Goal: Information Seeking & Learning: Learn about a topic

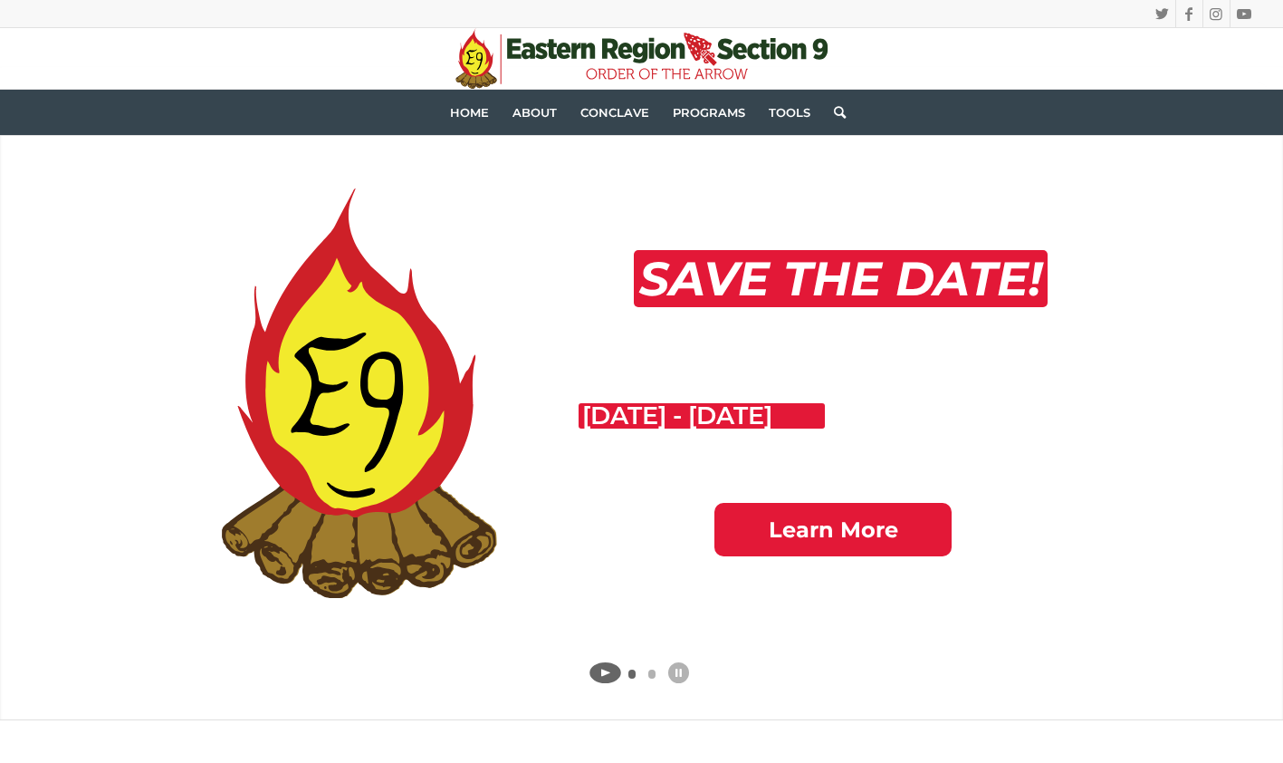
scroll to position [119, 0]
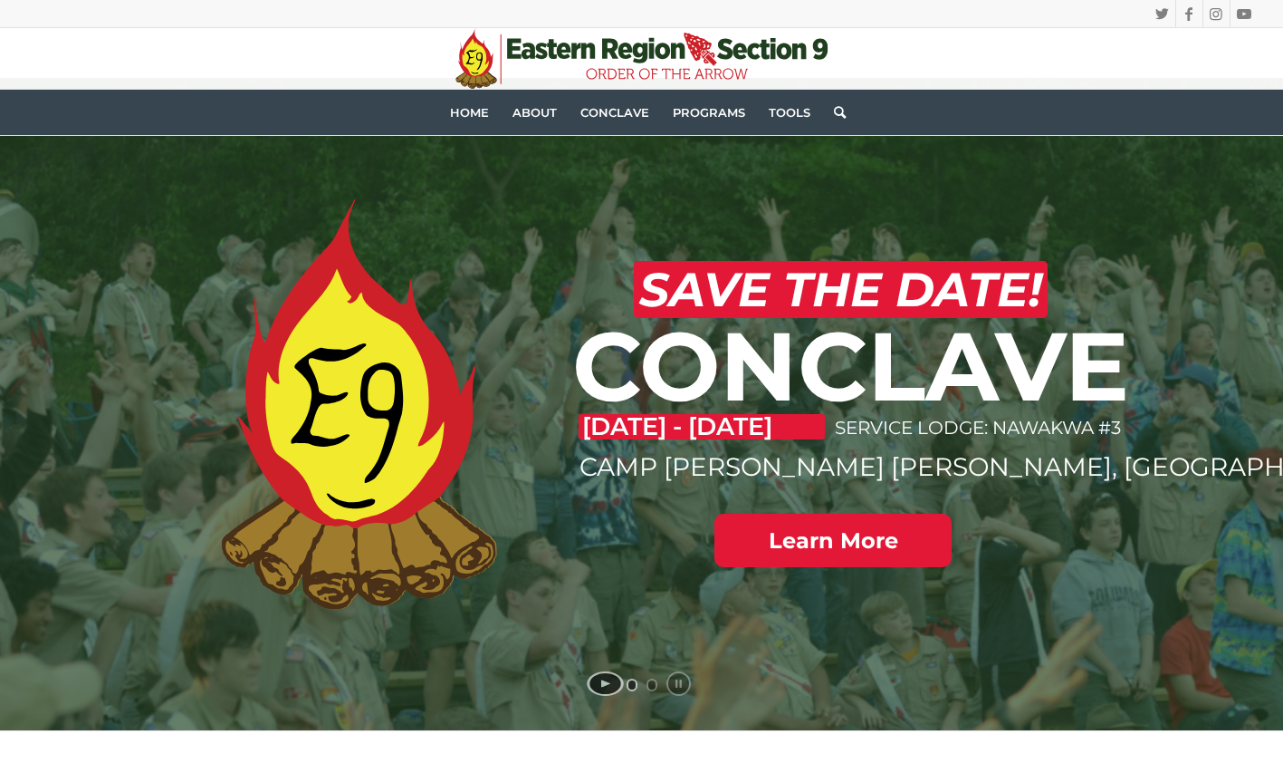
click at [458, 117] on span "Home" at bounding box center [469, 112] width 39 height 14
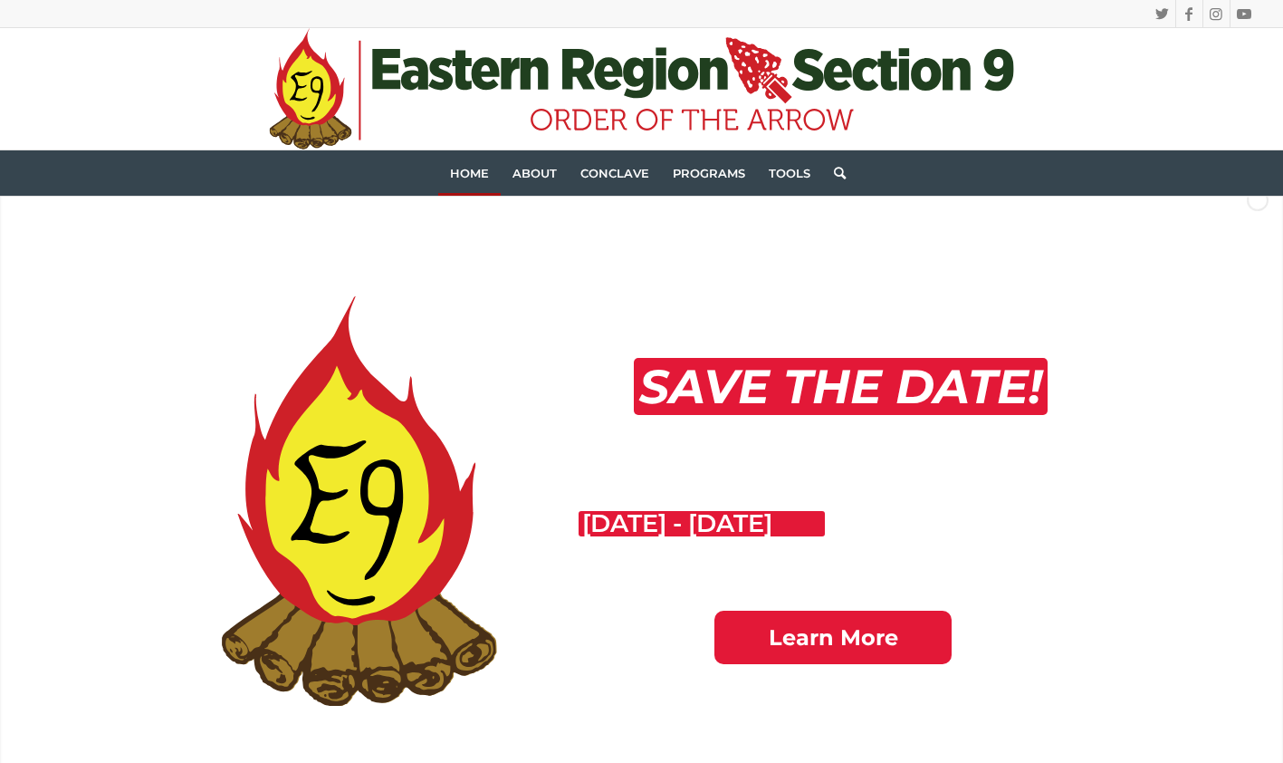
scroll to position [21, 0]
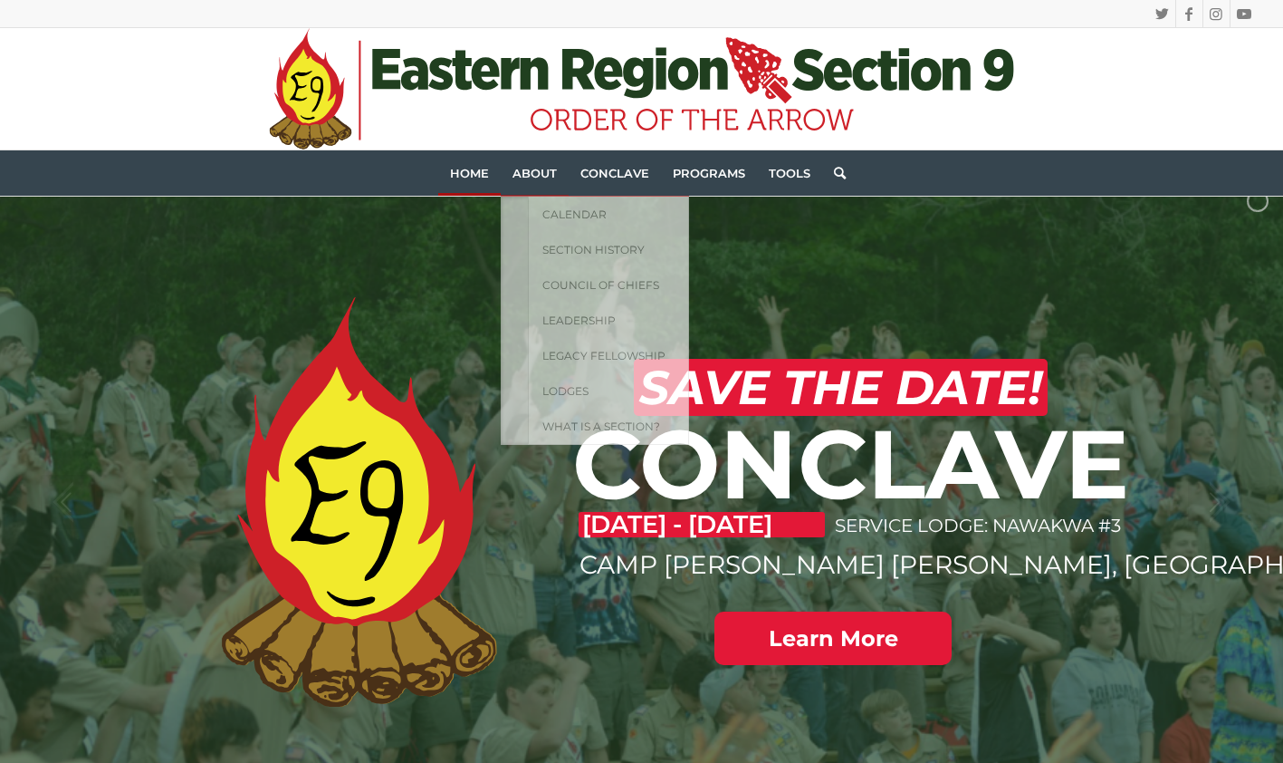
click at [534, 177] on span "About" at bounding box center [535, 173] width 44 height 14
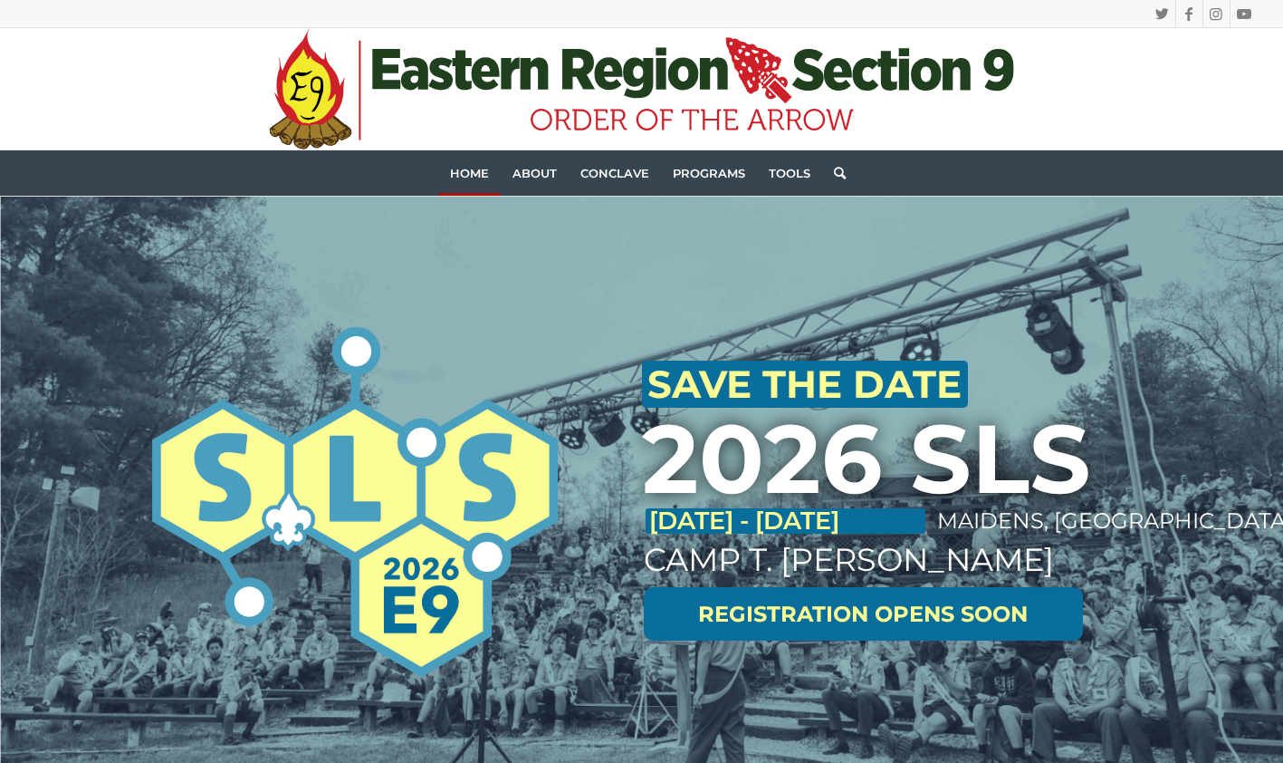
click at [611, 172] on span "Conclave" at bounding box center [614, 173] width 69 height 14
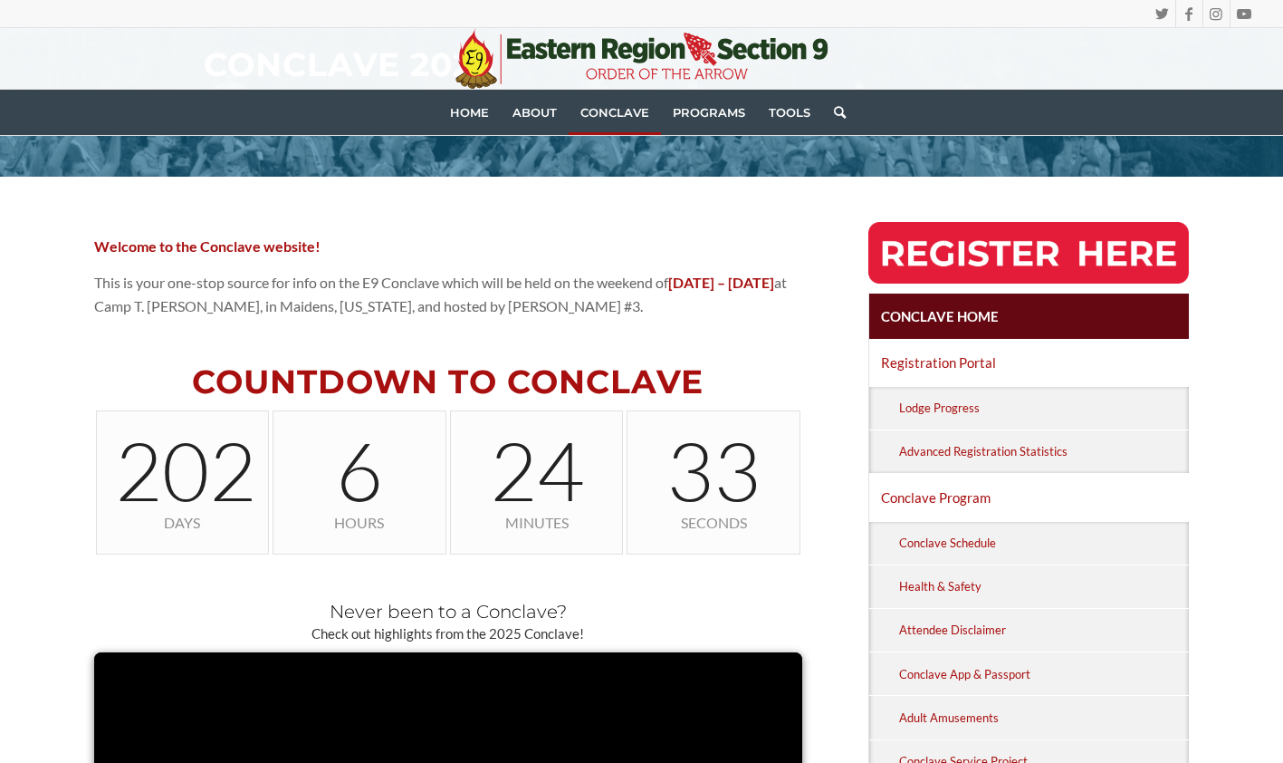
scroll to position [284, 0]
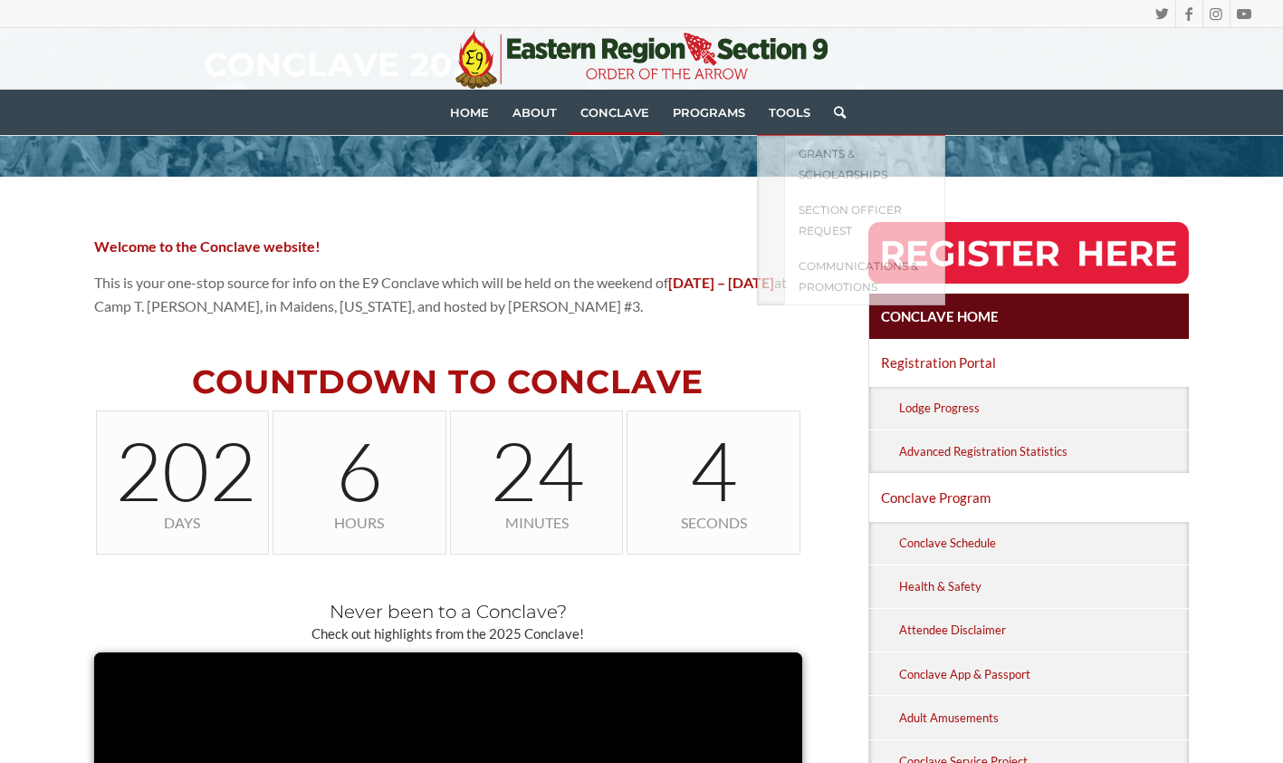
click at [785, 123] on link "Tools" at bounding box center [789, 112] width 65 height 45
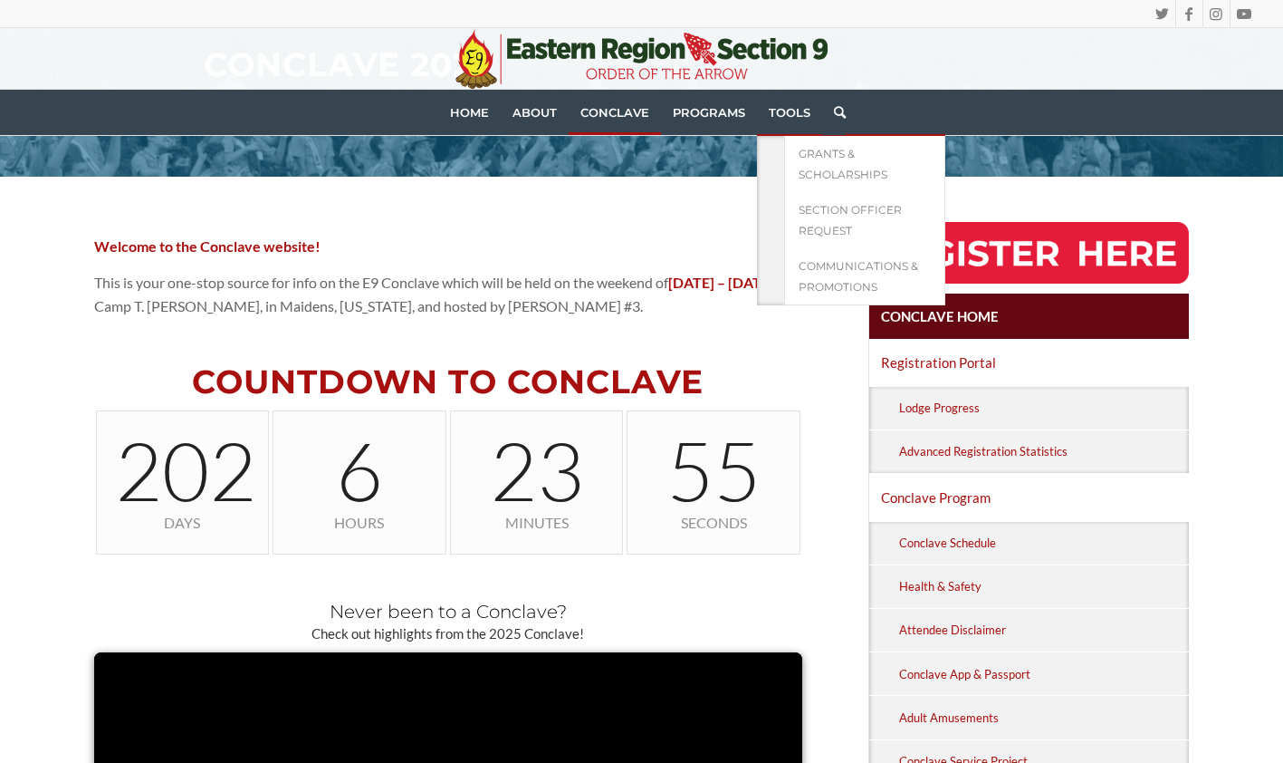
click at [811, 228] on span "Section Officer Request" at bounding box center [850, 220] width 103 height 34
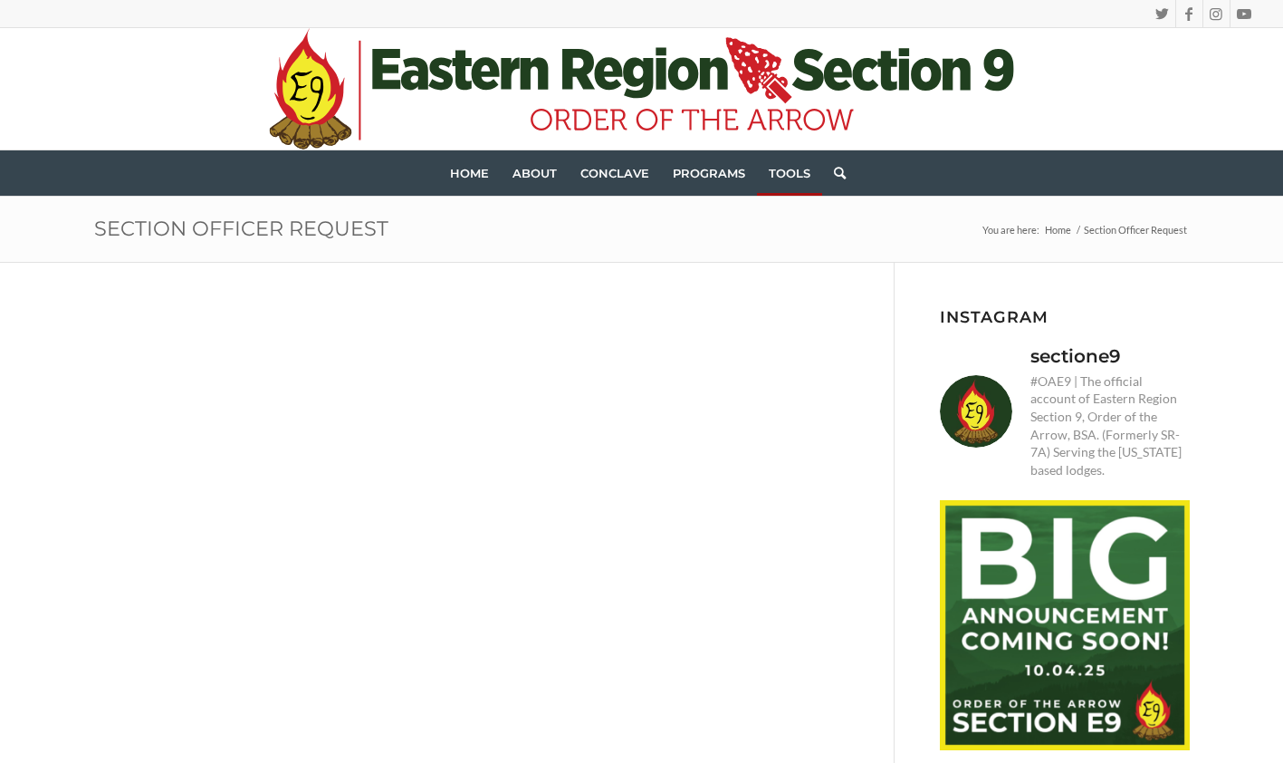
click at [455, 181] on link "Home" at bounding box center [469, 172] width 62 height 45
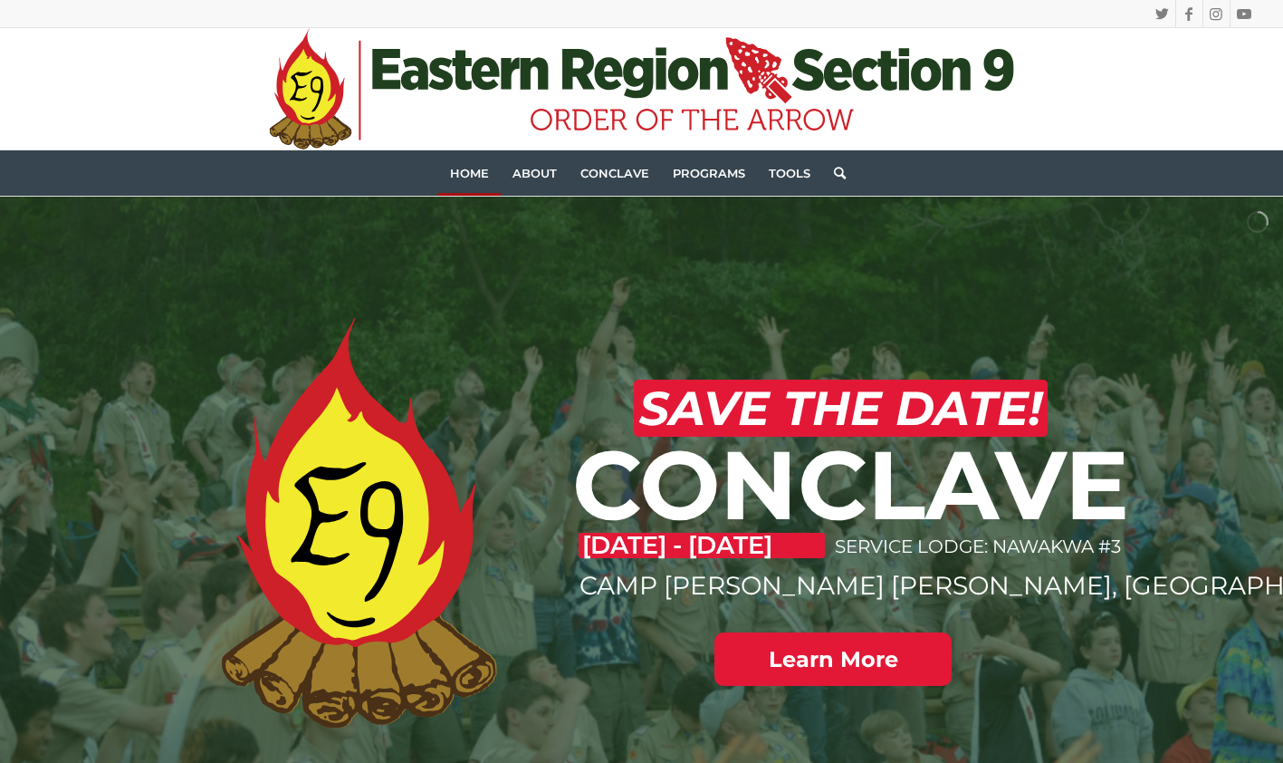
click at [540, 177] on span "About" at bounding box center [535, 173] width 44 height 14
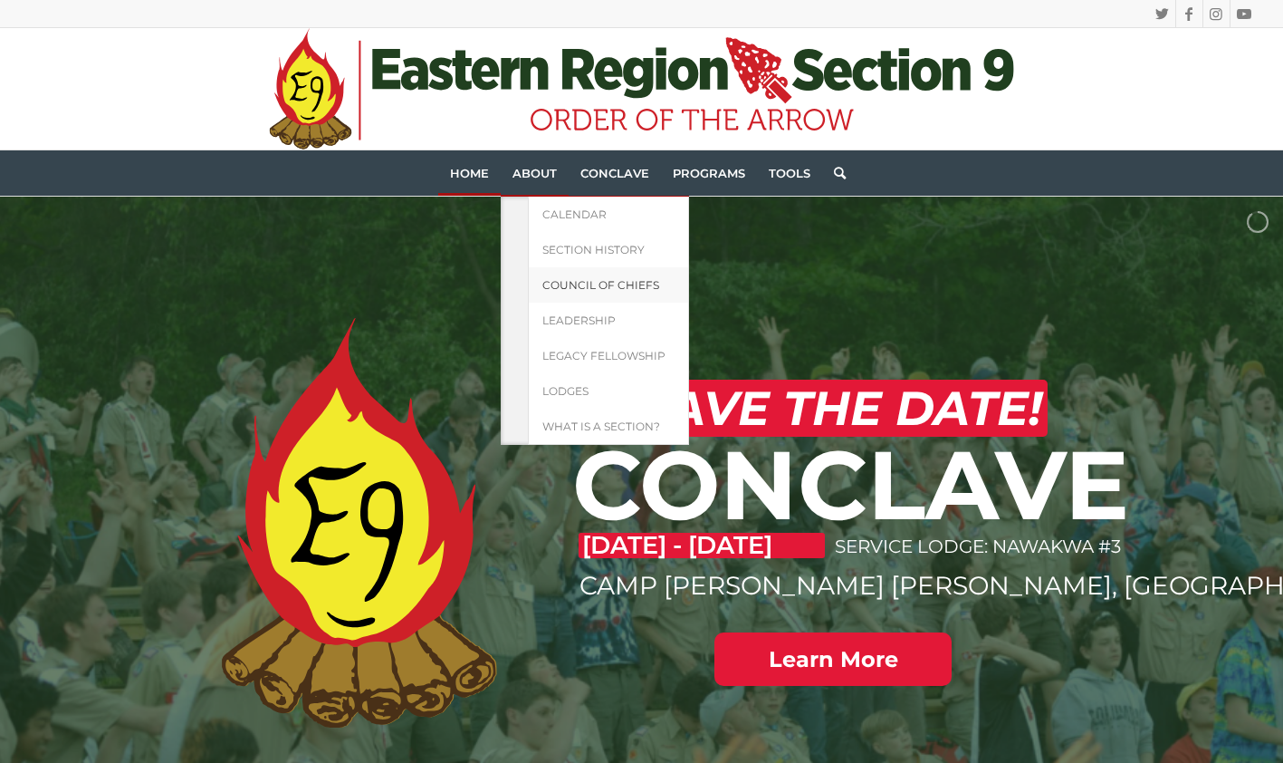
click at [580, 283] on span "Council of Chiefs" at bounding box center [600, 285] width 117 height 14
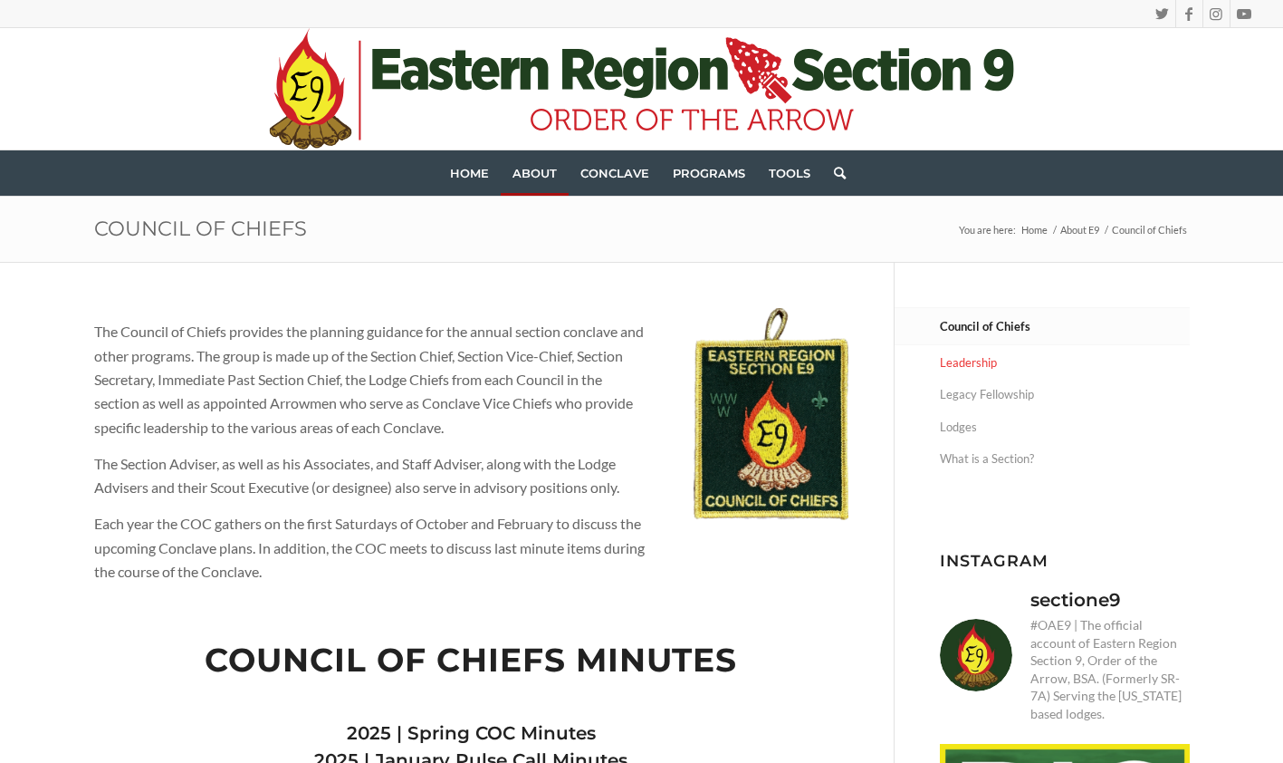
click at [968, 361] on link "Leadership" at bounding box center [1065, 363] width 250 height 32
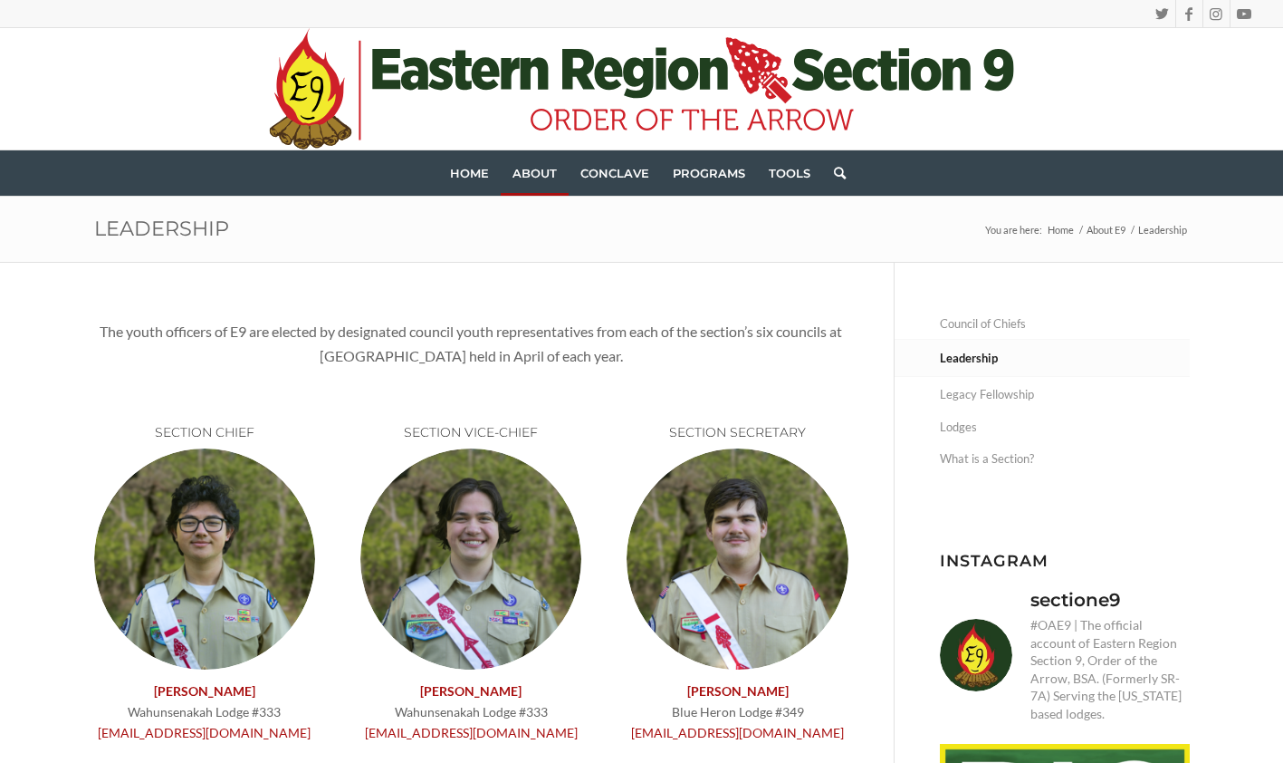
click at [710, 174] on span "Programs" at bounding box center [709, 173] width 72 height 14
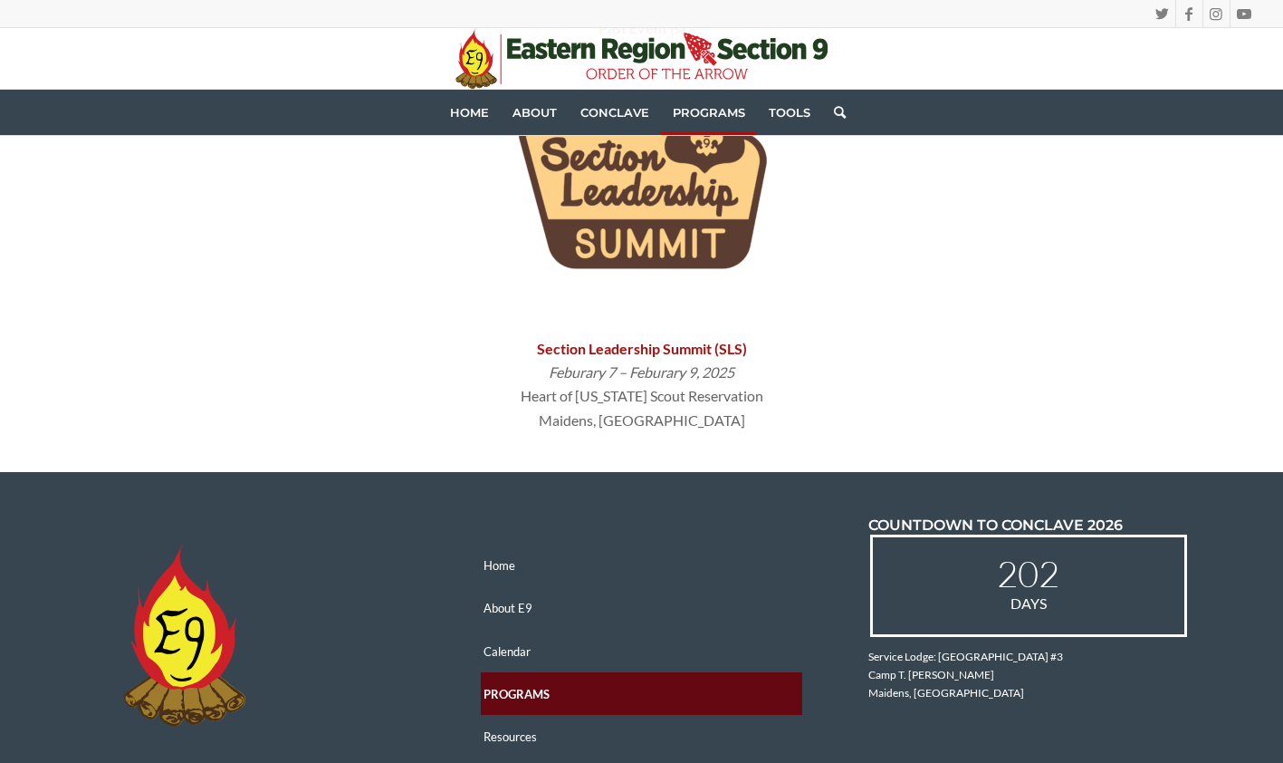
scroll to position [835, 0]
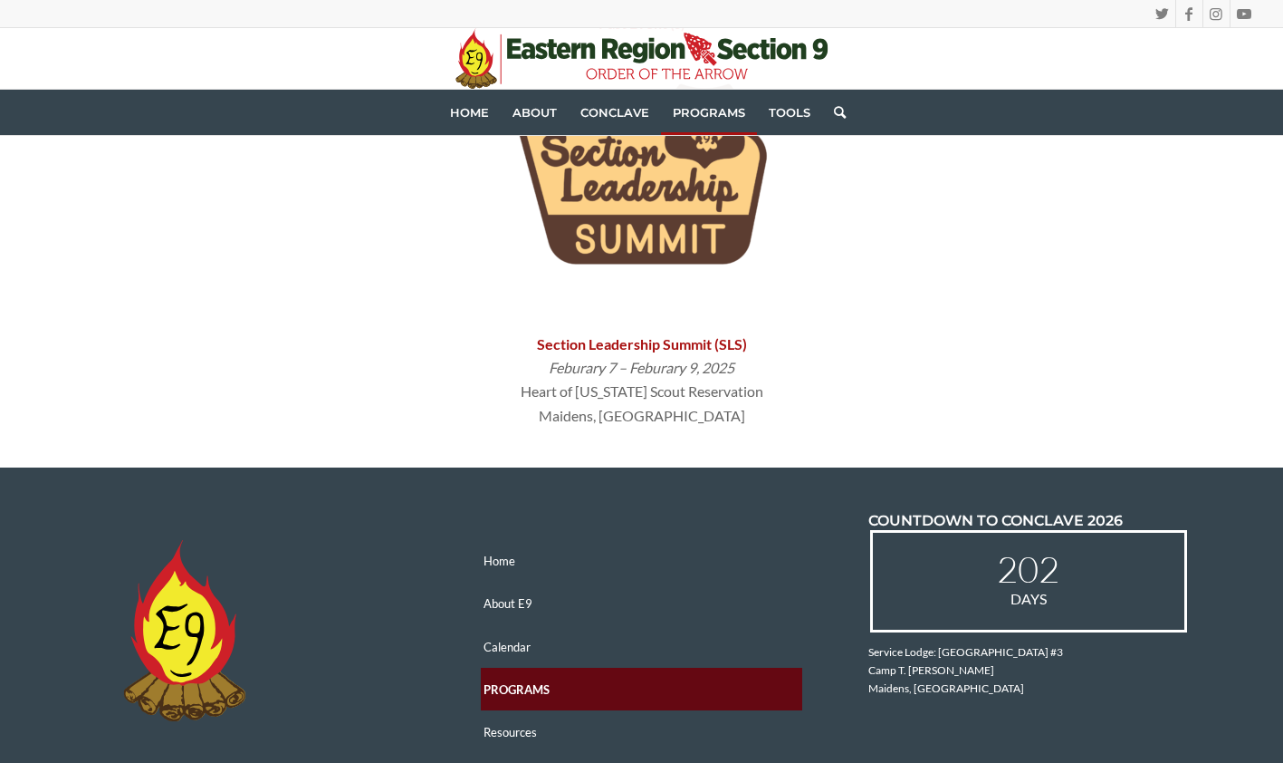
click at [718, 122] on link "Programs" at bounding box center [709, 112] width 96 height 45
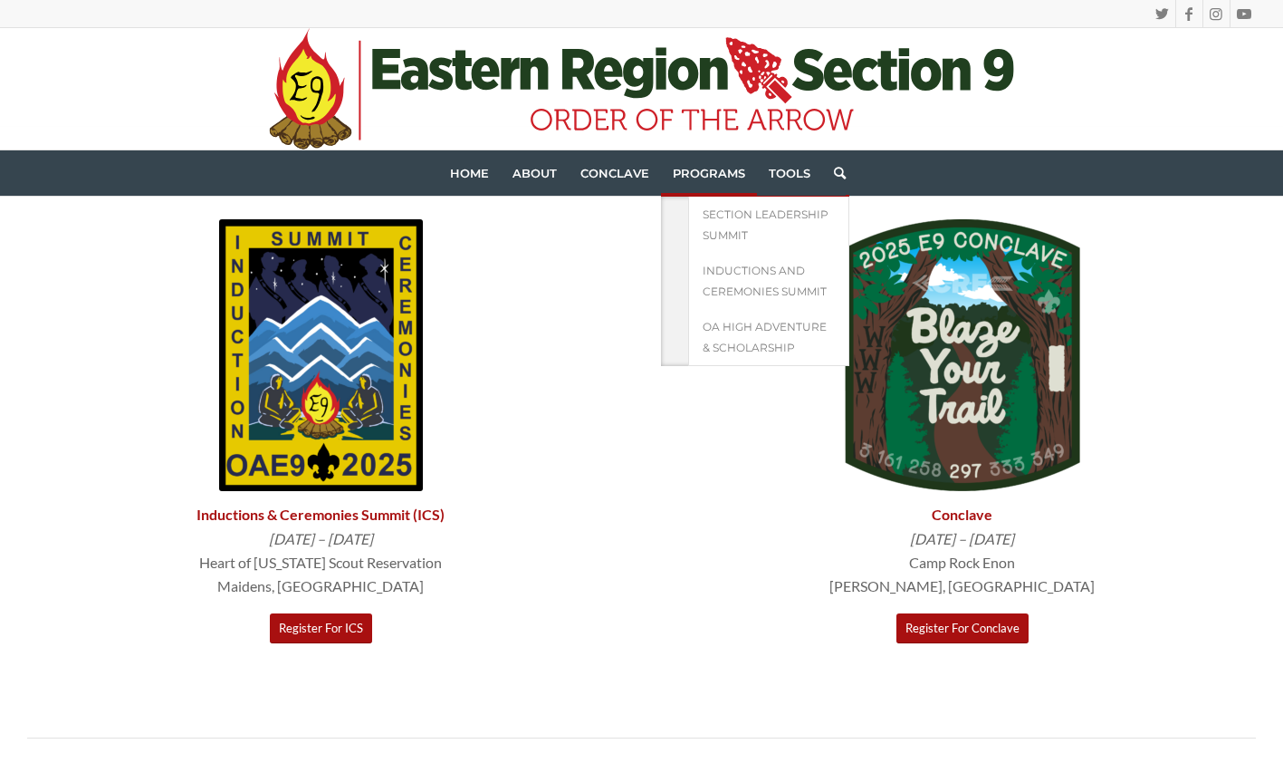
scroll to position [0, 0]
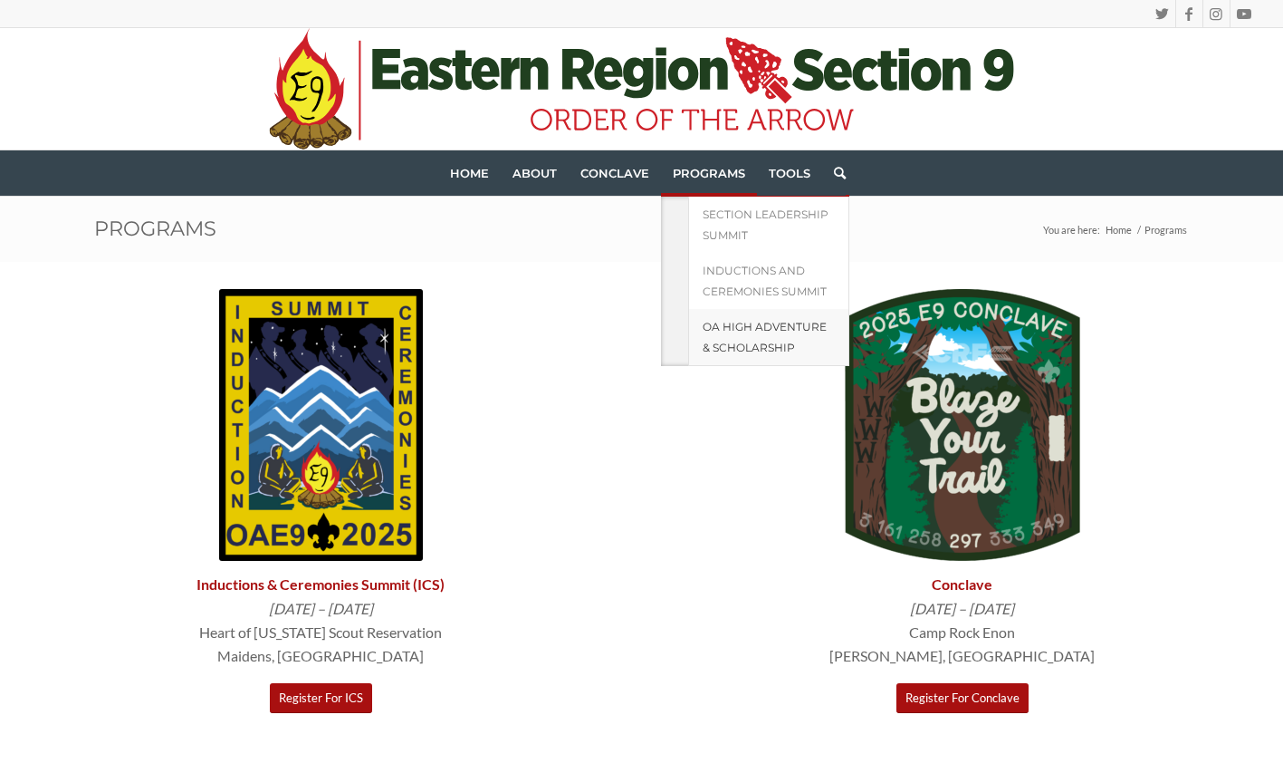
click at [724, 339] on link "OA High Adventure & Scholarship" at bounding box center [768, 337] width 161 height 57
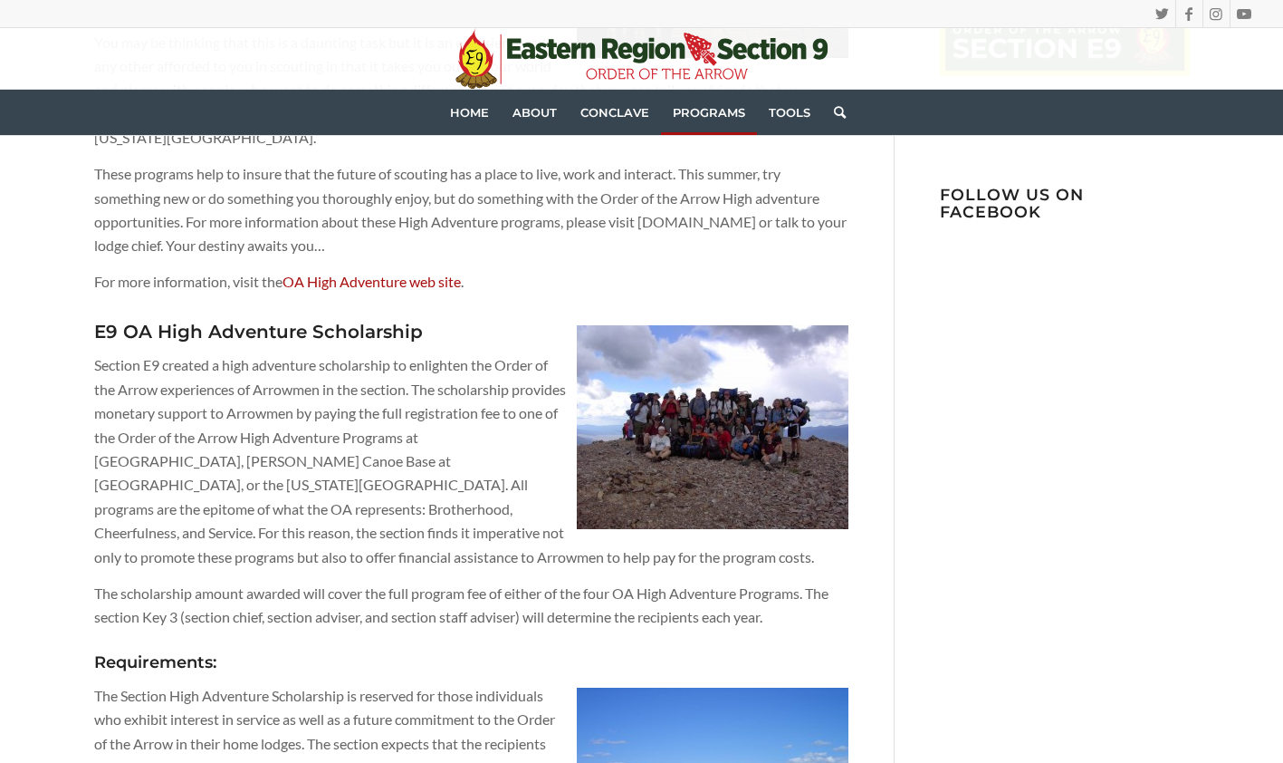
scroll to position [853, 0]
